Goal: Task Accomplishment & Management: Use online tool/utility

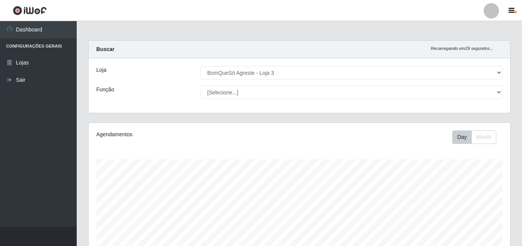
select select "215"
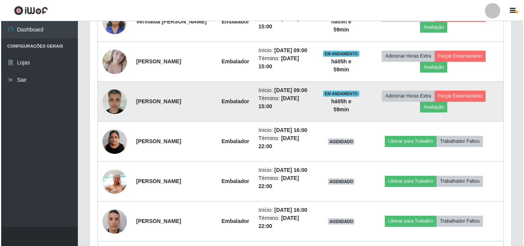
scroll to position [452, 0]
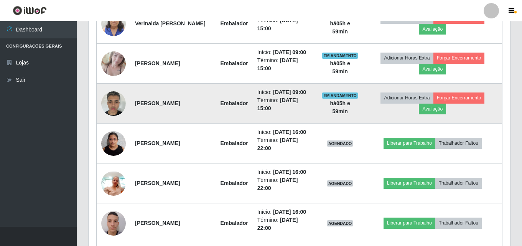
click at [451, 92] on td "Adicionar Horas Extra Forçar Encerramento Avaliação" at bounding box center [432, 104] width 139 height 40
click at [446, 96] on button "Forçar Encerramento" at bounding box center [458, 97] width 51 height 11
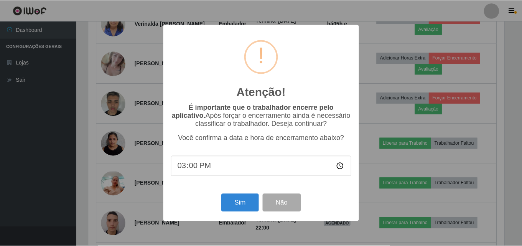
scroll to position [159, 418]
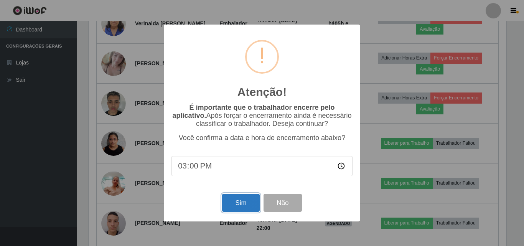
click at [252, 198] on button "Sim" at bounding box center [240, 203] width 37 height 18
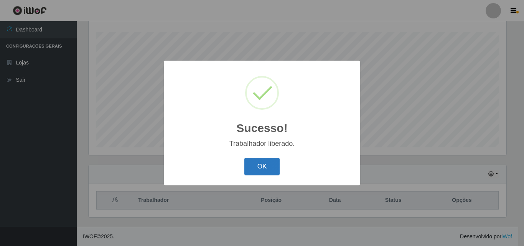
click at [275, 173] on button "OK" at bounding box center [262, 167] width 36 height 18
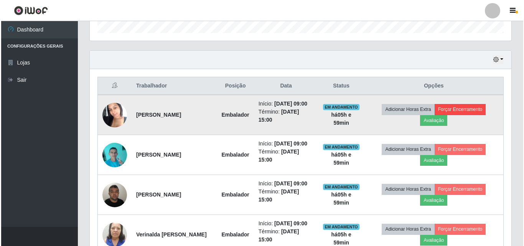
scroll to position [242, 0]
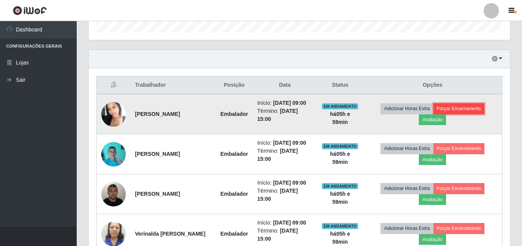
click at [481, 103] on button "Forçar Encerramento" at bounding box center [458, 108] width 51 height 11
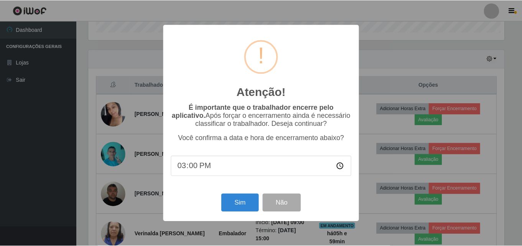
scroll to position [159, 418]
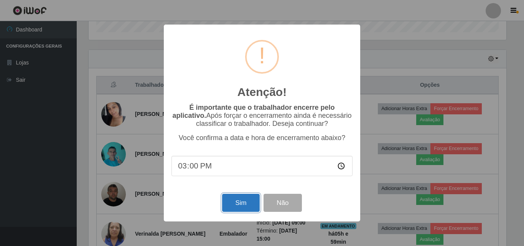
click at [239, 204] on button "Sim" at bounding box center [240, 203] width 37 height 18
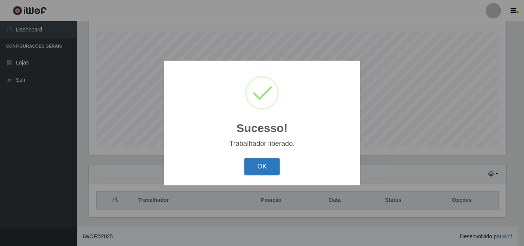
click at [265, 163] on button "OK" at bounding box center [262, 167] width 36 height 18
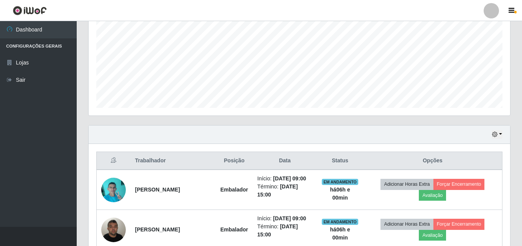
scroll to position [204, 0]
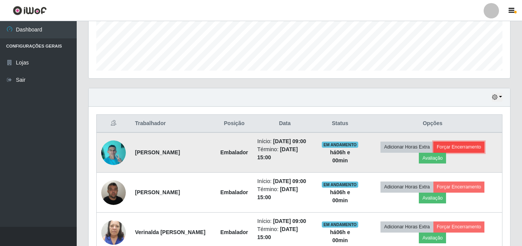
click at [474, 145] on button "Forçar Encerramento" at bounding box center [458, 146] width 51 height 11
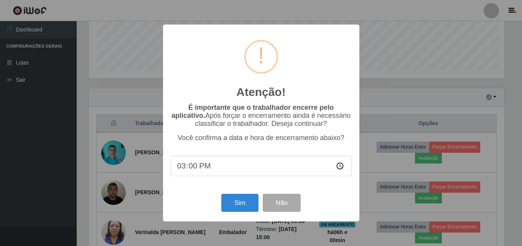
scroll to position [159, 418]
click at [228, 205] on button "Sim" at bounding box center [240, 203] width 37 height 18
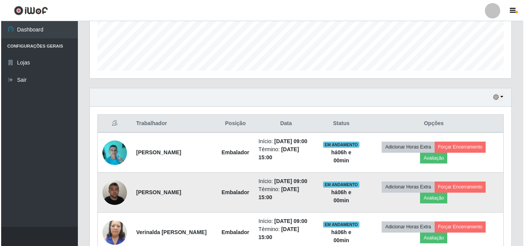
scroll to position [0, 0]
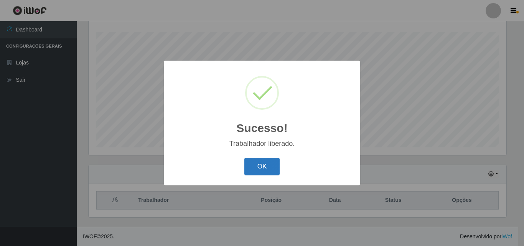
click at [255, 168] on button "OK" at bounding box center [262, 167] width 36 height 18
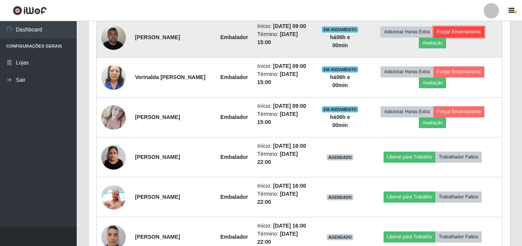
click at [461, 36] on button "Forçar Encerramento" at bounding box center [458, 31] width 51 height 11
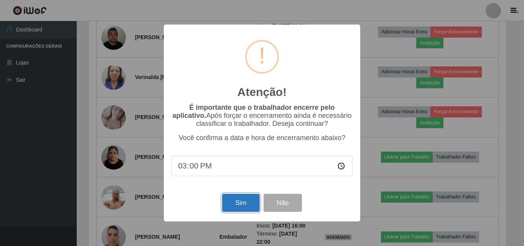
click at [247, 202] on button "Sim" at bounding box center [240, 203] width 37 height 18
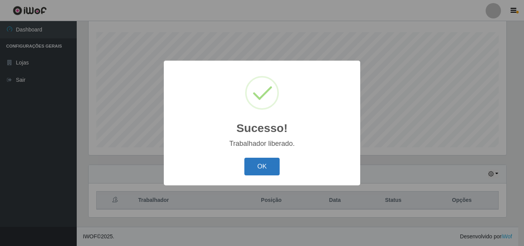
click at [269, 175] on button "OK" at bounding box center [262, 167] width 36 height 18
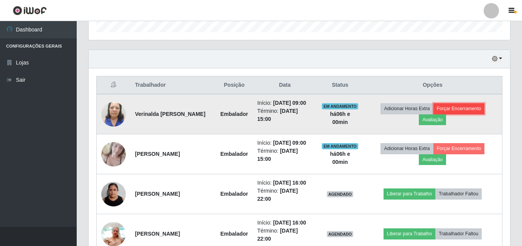
click at [478, 106] on button "Forçar Encerramento" at bounding box center [458, 108] width 51 height 11
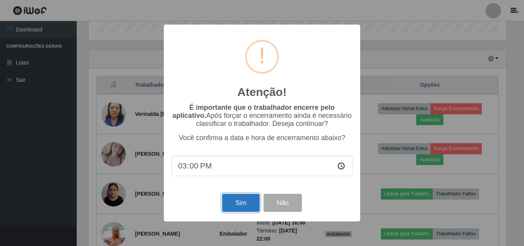
click at [249, 203] on button "Sim" at bounding box center [240, 203] width 37 height 18
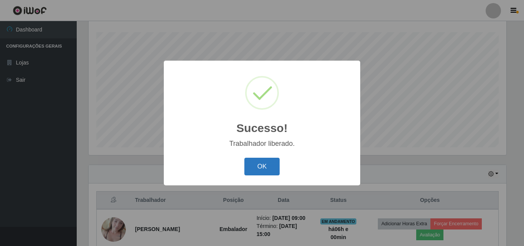
click at [270, 169] on button "OK" at bounding box center [262, 167] width 36 height 18
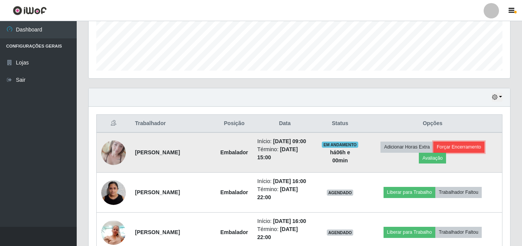
click at [454, 145] on button "Forçar Encerramento" at bounding box center [458, 146] width 51 height 11
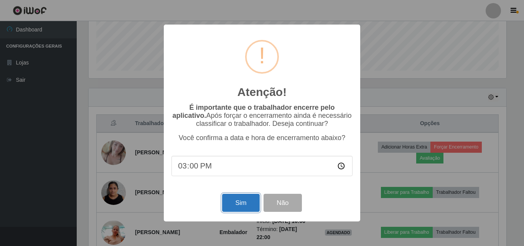
click at [234, 207] on button "Sim" at bounding box center [240, 203] width 37 height 18
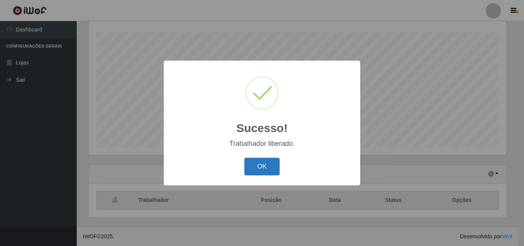
click at [267, 168] on button "OK" at bounding box center [262, 167] width 36 height 18
